Goal: Check status: Check status

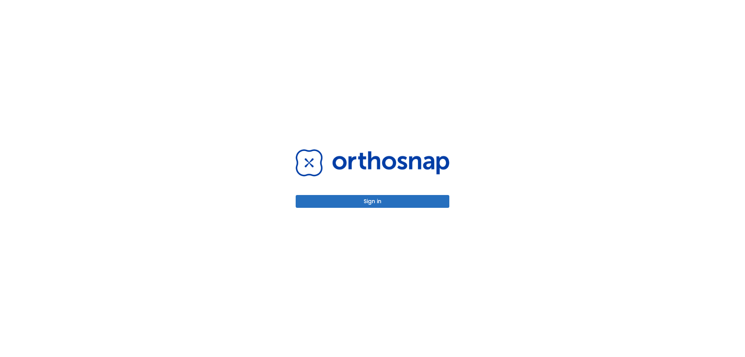
click at [350, 205] on button "Sign in" at bounding box center [373, 201] width 154 height 13
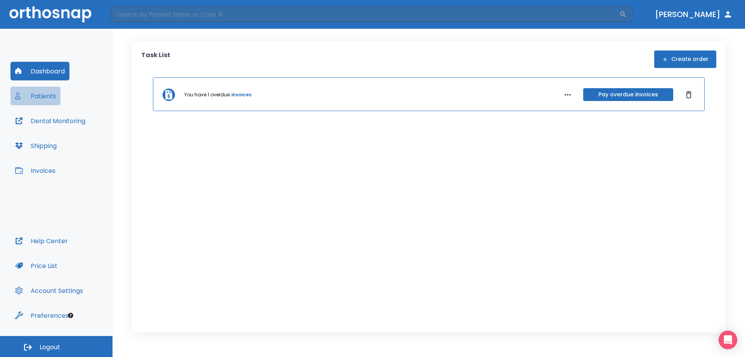
click at [43, 95] on button "Patients" at bounding box center [35, 96] width 50 height 19
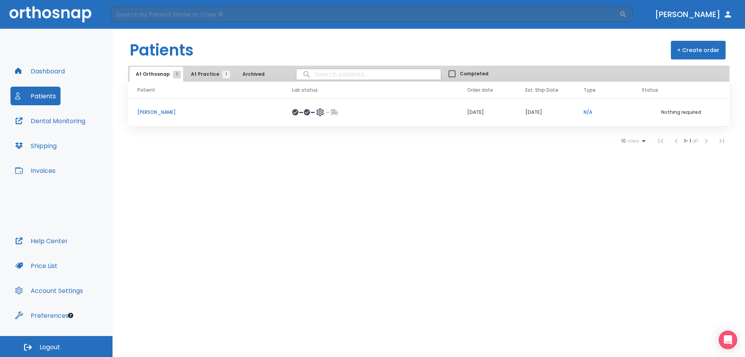
click at [157, 110] on p "[PERSON_NAME]" at bounding box center [205, 112] width 136 height 7
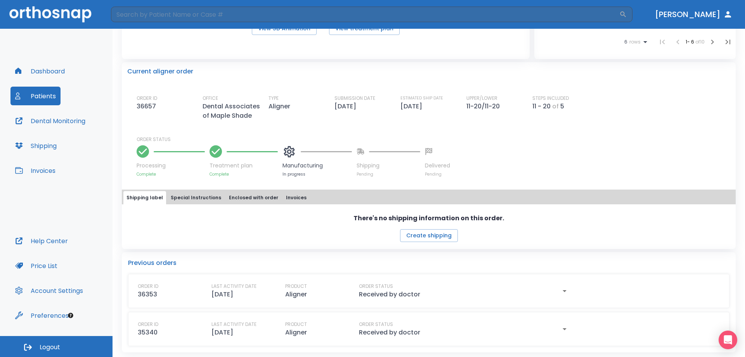
scroll to position [169, 0]
